Goal: Register for event/course

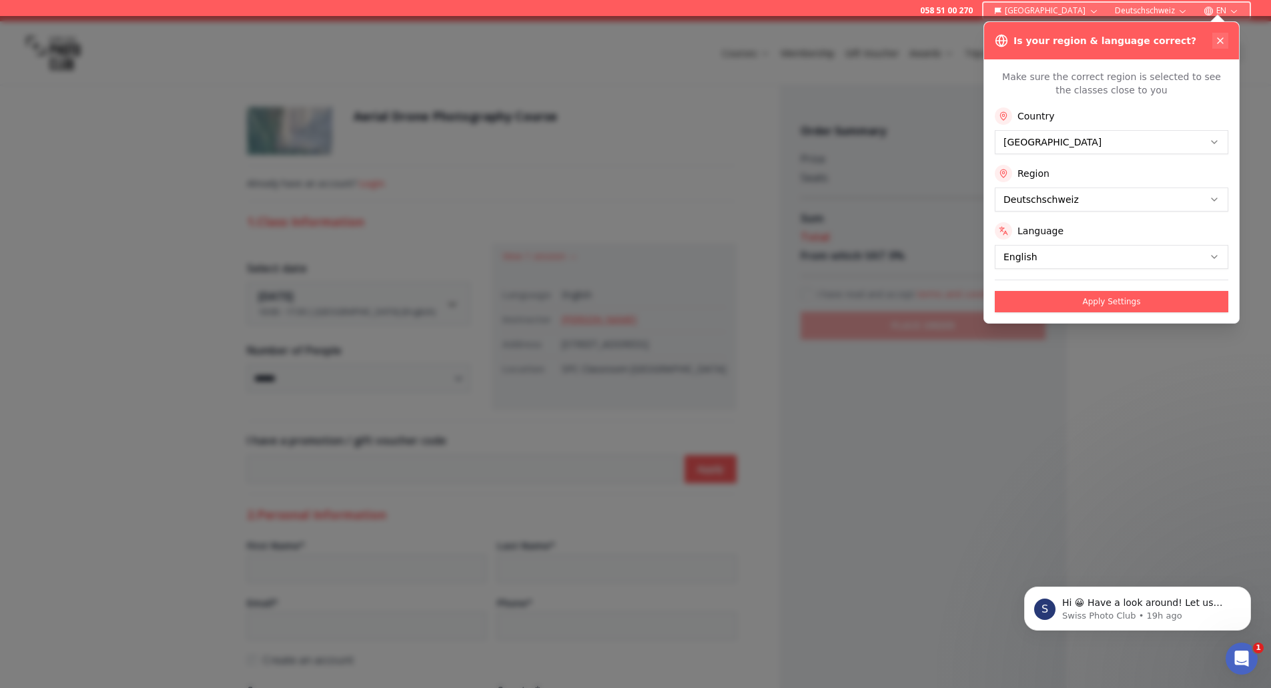
click at [1218, 36] on icon at bounding box center [1220, 40] width 11 height 11
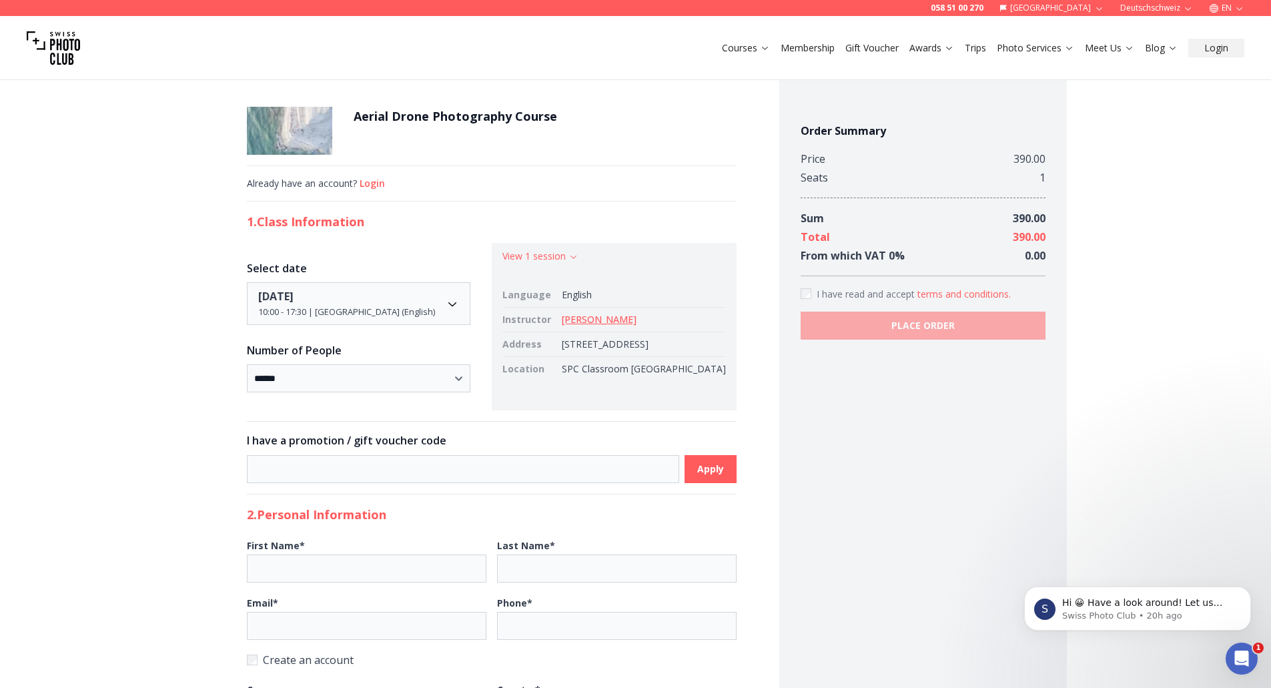
click at [416, 119] on h1 "Aerial Drone Photography Course" at bounding box center [454, 116] width 203 height 19
click at [332, 115] on img at bounding box center [289, 131] width 85 height 48
click at [448, 119] on h1 "Aerial Drone Photography Course" at bounding box center [454, 116] width 203 height 19
click at [628, 110] on div "Aerial Drone Photography Course" at bounding box center [492, 131] width 490 height 48
click at [410, 108] on h1 "Aerial Drone Photography Course" at bounding box center [454, 116] width 203 height 19
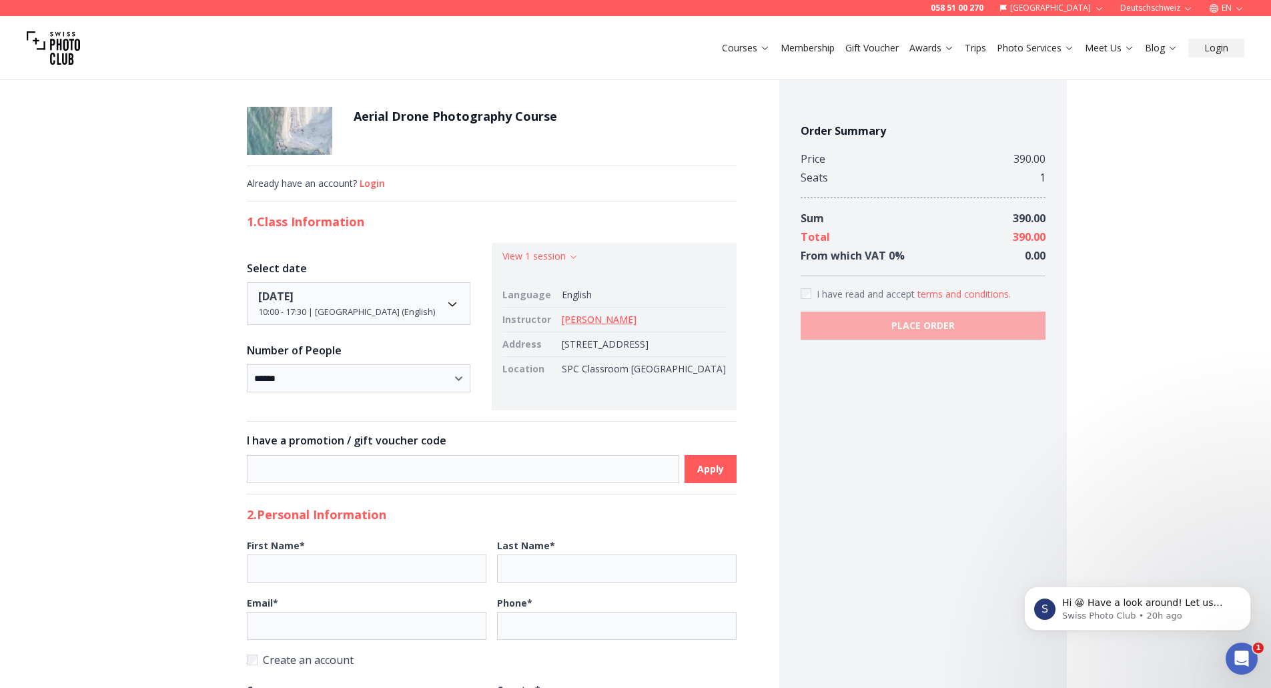
click at [55, 50] on img at bounding box center [53, 47] width 53 height 53
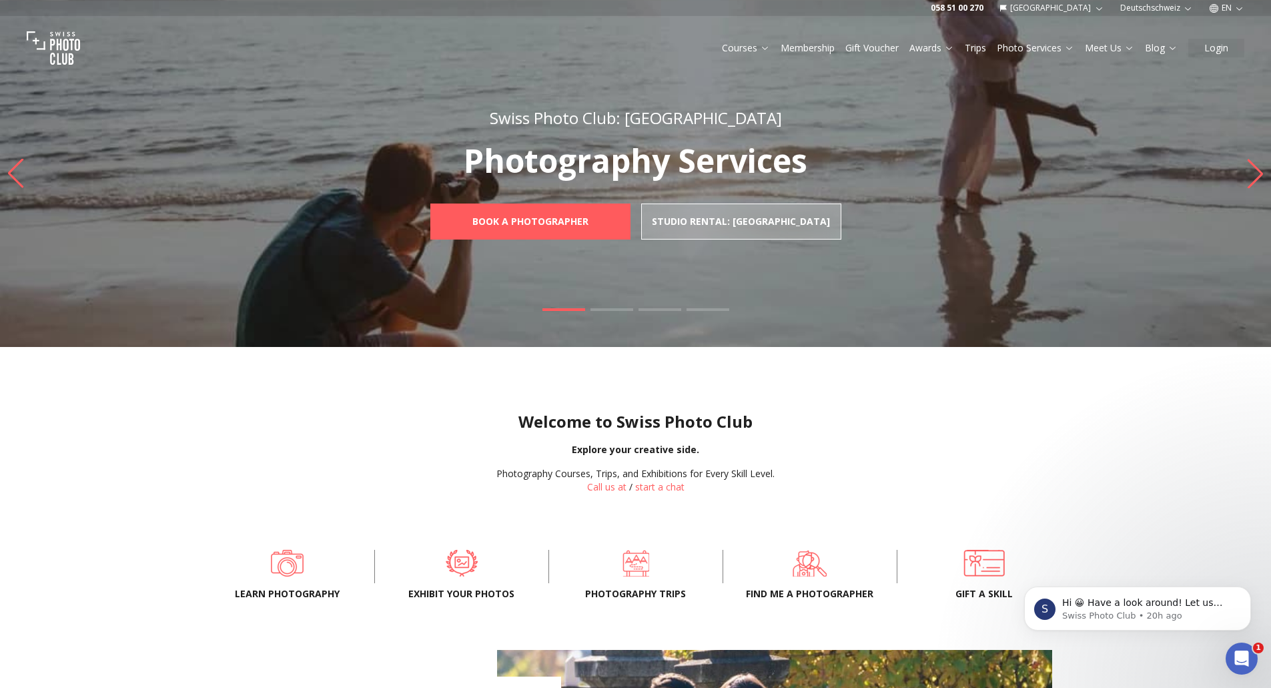
click at [1259, 178] on icon "Next slide" at bounding box center [1255, 173] width 18 height 29
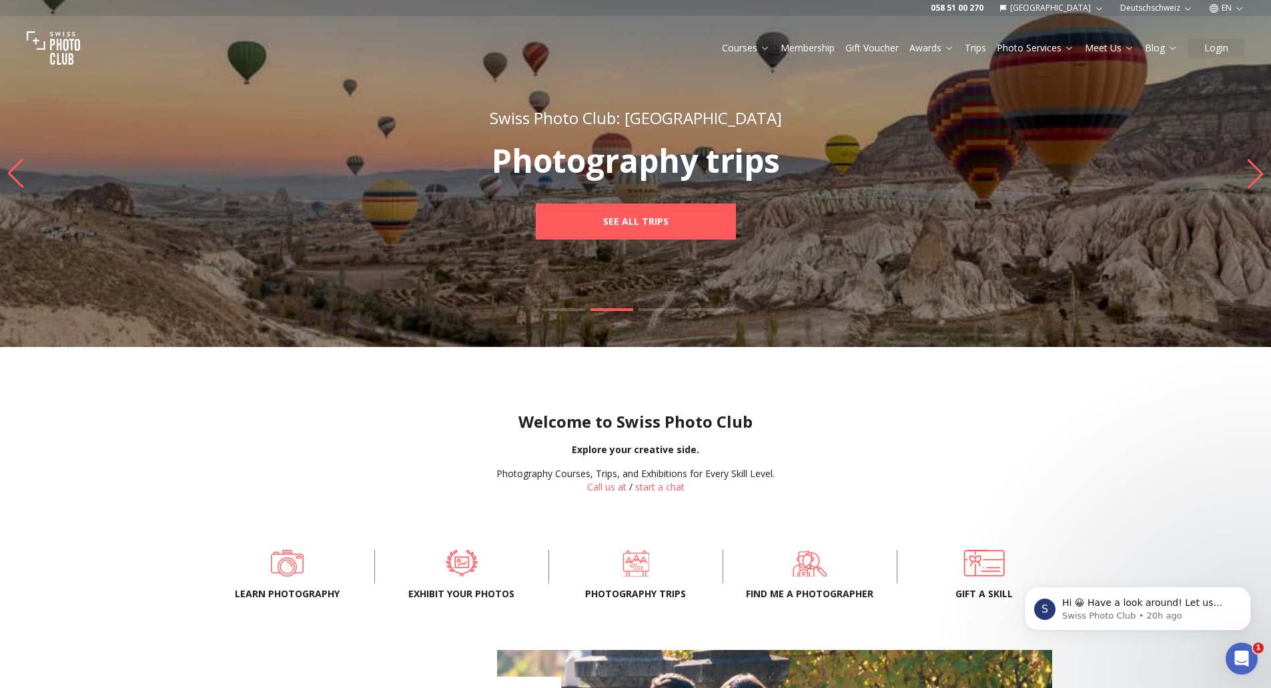
click at [1259, 178] on icon "Next slide" at bounding box center [1255, 173] width 18 height 29
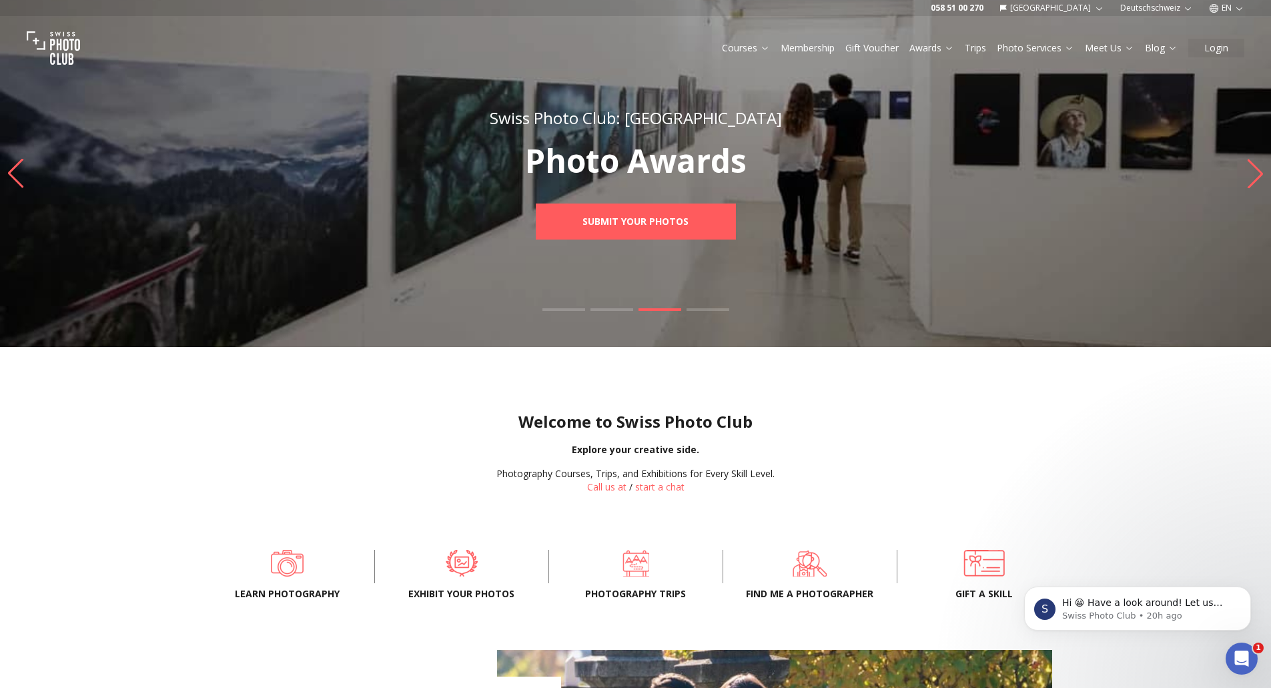
click at [1259, 178] on icon "Next slide" at bounding box center [1255, 173] width 18 height 29
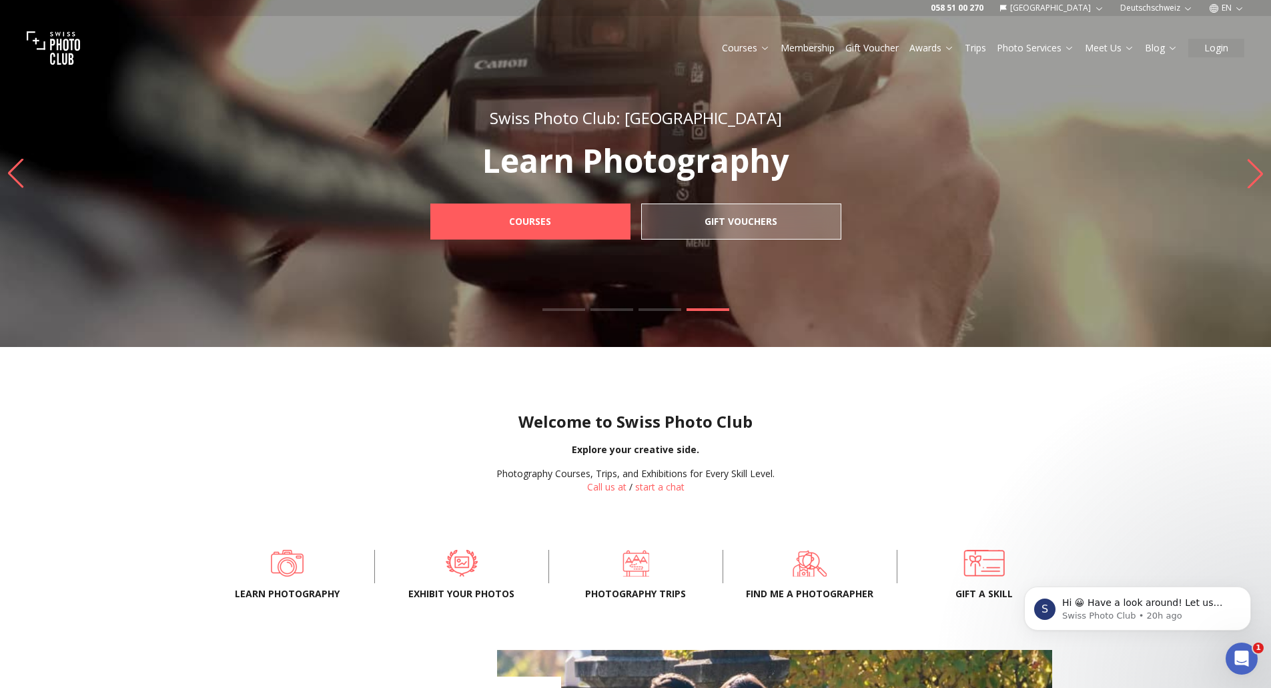
click at [1259, 178] on icon "Next slide" at bounding box center [1255, 173] width 18 height 29
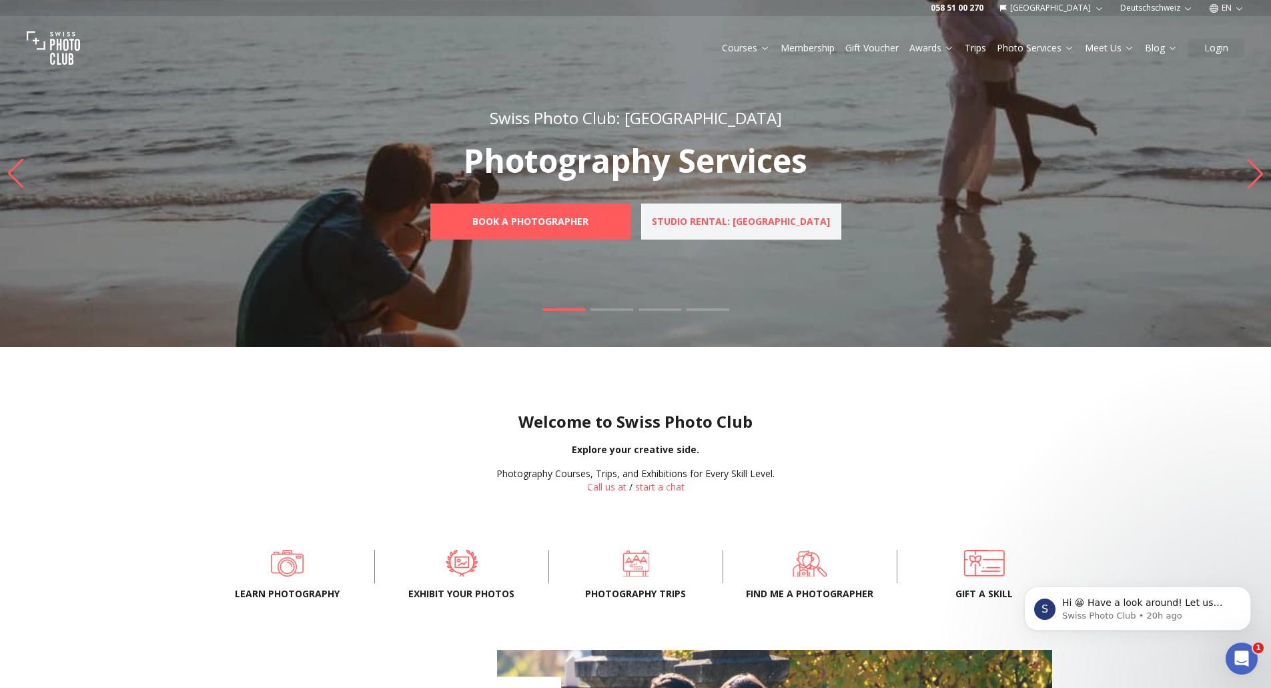
click at [756, 233] on link "Studio Rental: [GEOGRAPHIC_DATA]" at bounding box center [741, 221] width 200 height 36
